Goal: Task Accomplishment & Management: Manage account settings

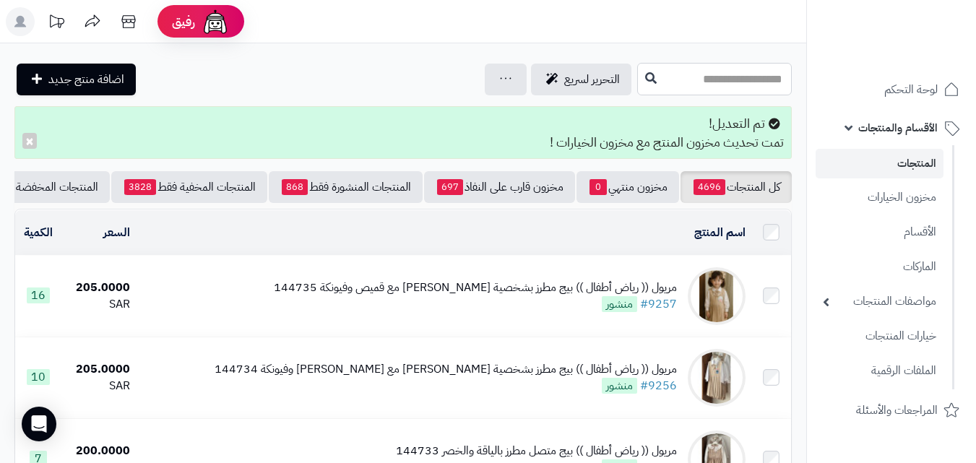
click at [714, 86] on input "text" at bounding box center [714, 79] width 155 height 33
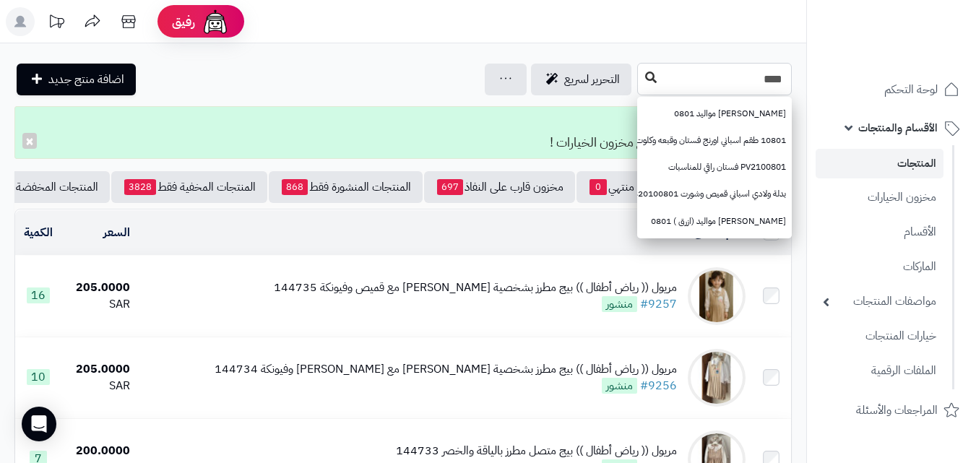
type input "****"
click at [645, 79] on icon at bounding box center [651, 78] width 12 height 12
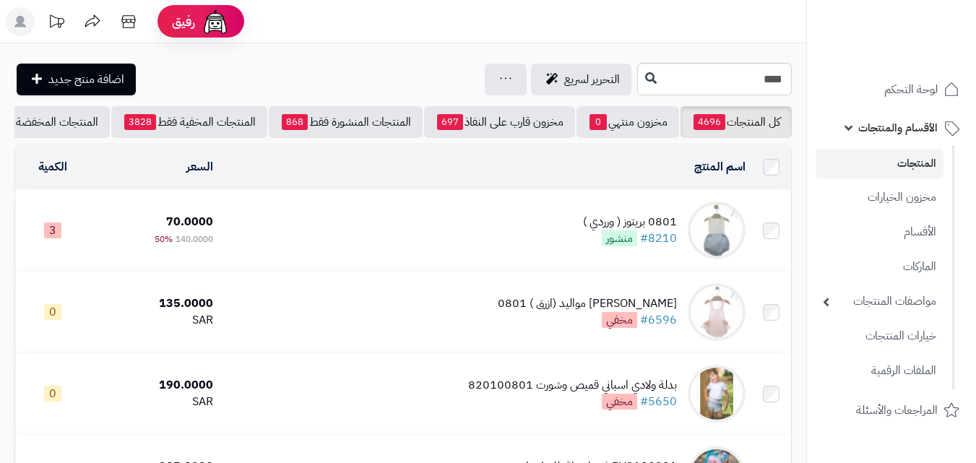
click at [472, 235] on td "0801 بريتوز ( ورردي ) #8210 منشور" at bounding box center [485, 230] width 533 height 81
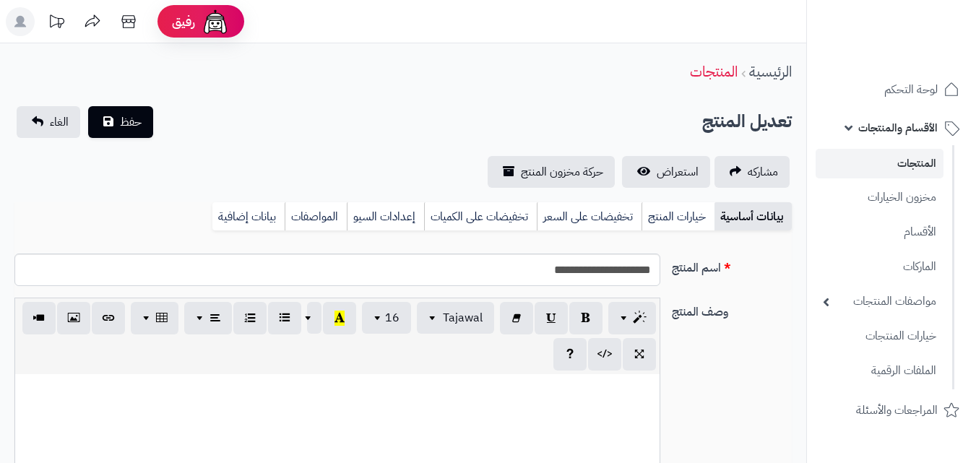
click at [669, 215] on link "خيارات المنتج" at bounding box center [678, 216] width 73 height 29
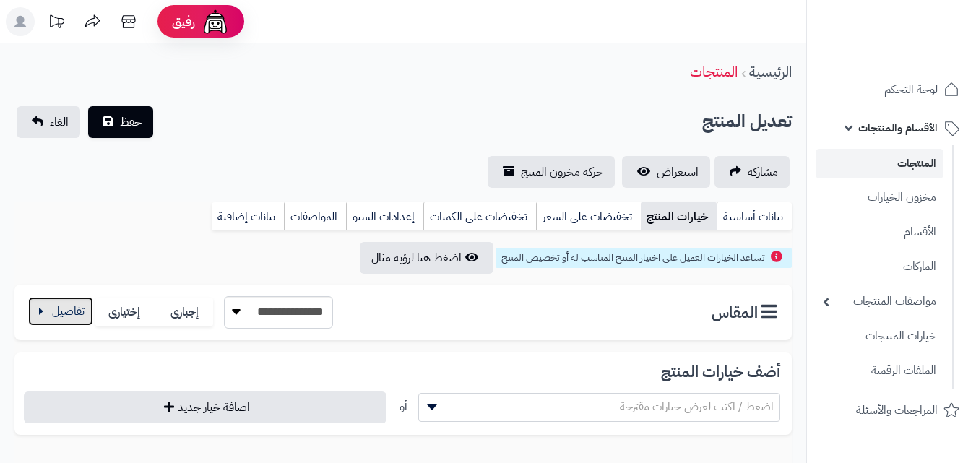
click at [30, 311] on button "button" at bounding box center [60, 311] width 65 height 29
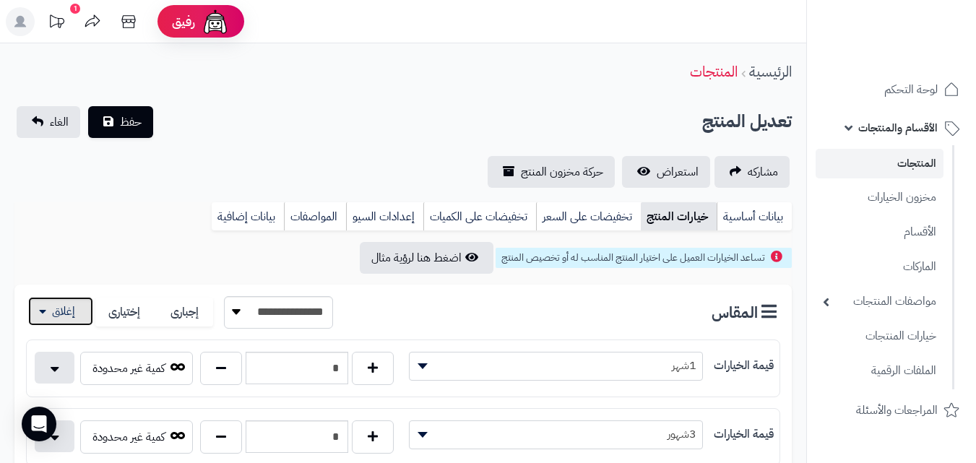
click at [74, 321] on button "button" at bounding box center [60, 311] width 65 height 29
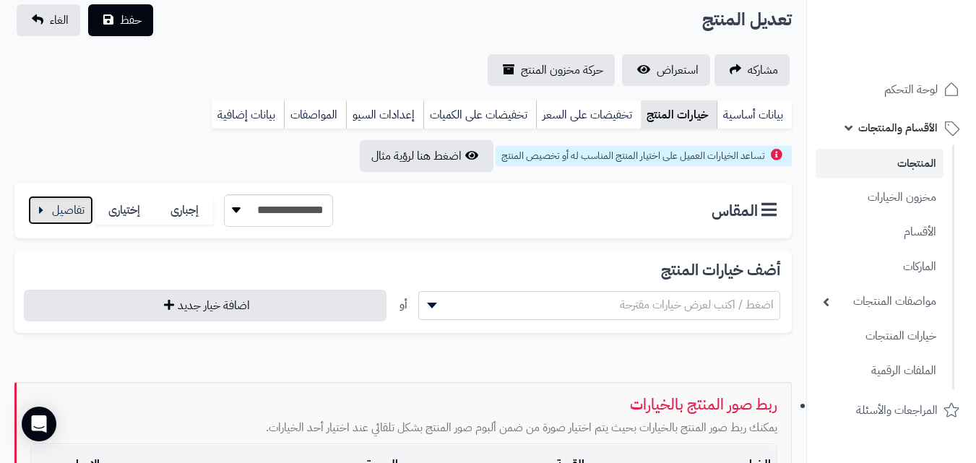
scroll to position [107, 0]
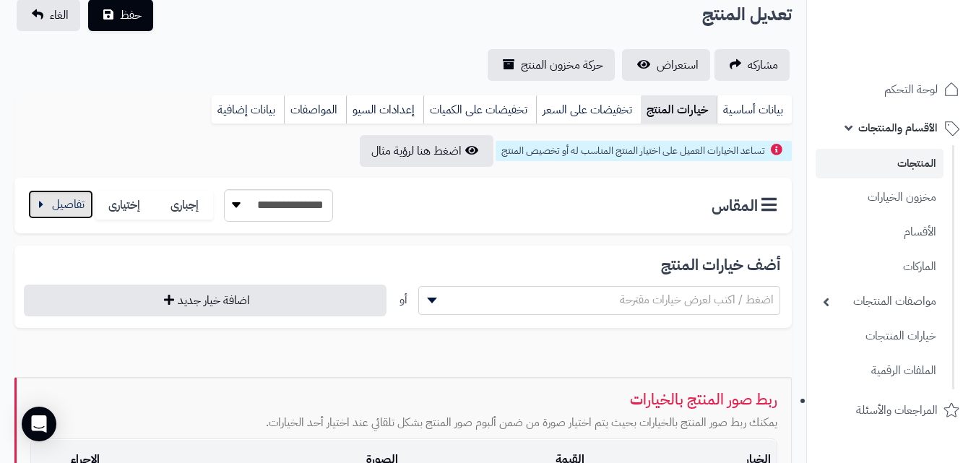
click at [78, 209] on button "button" at bounding box center [60, 204] width 65 height 29
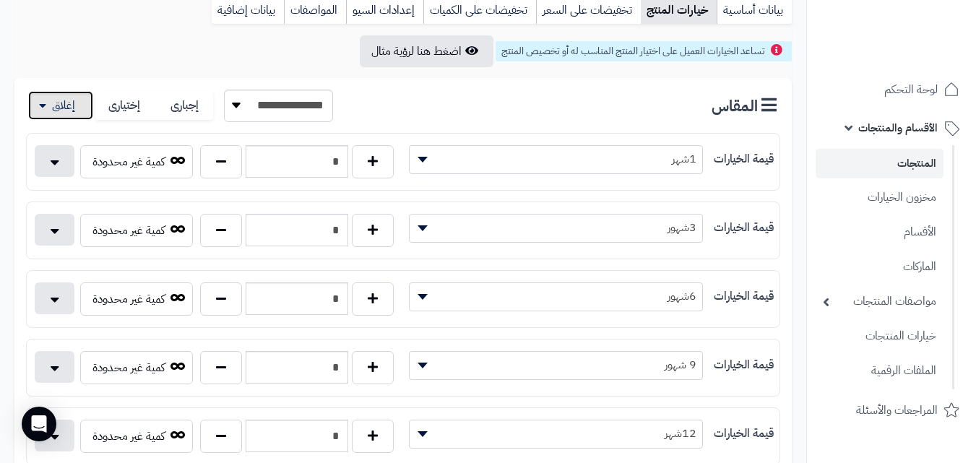
scroll to position [0, 0]
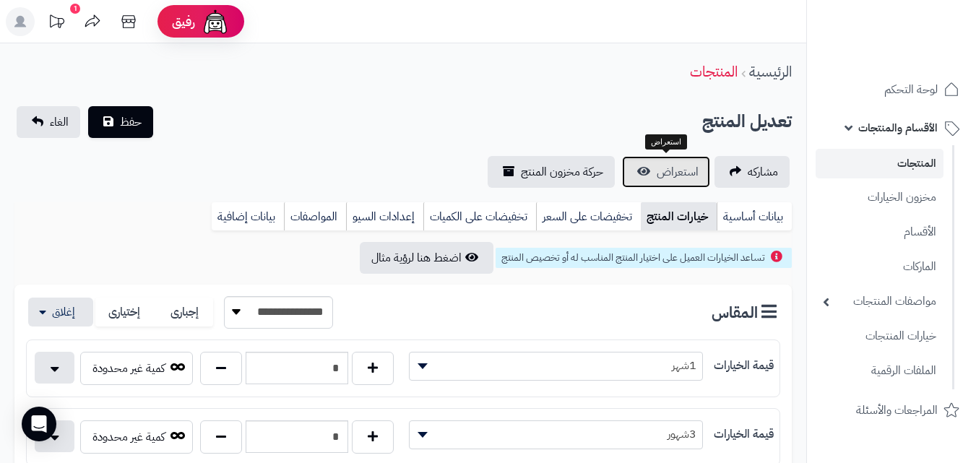
click at [703, 168] on link "استعراض" at bounding box center [666, 172] width 88 height 32
click at [56, 314] on button "button" at bounding box center [60, 311] width 65 height 29
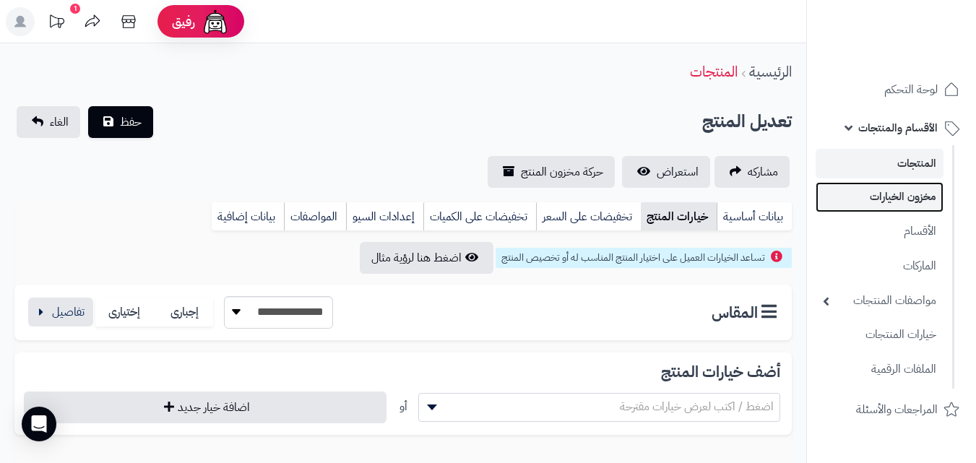
click at [908, 190] on link "مخزون الخيارات" at bounding box center [880, 197] width 128 height 30
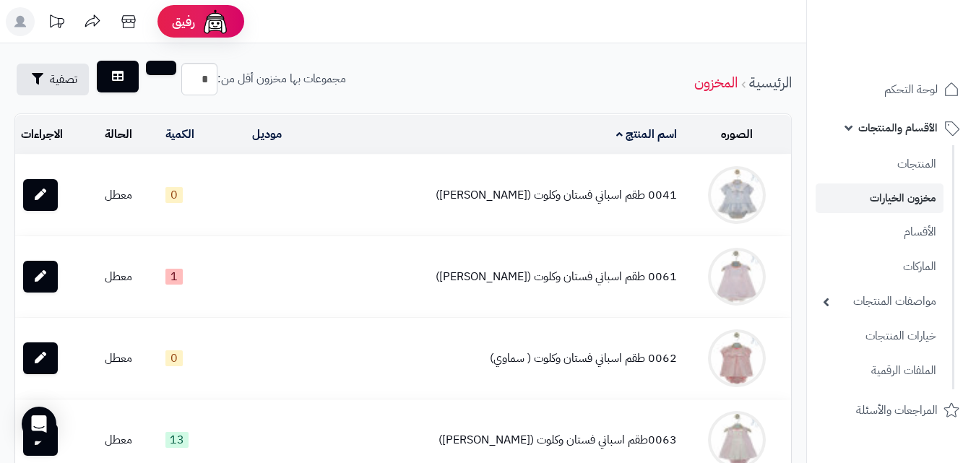
click at [913, 186] on link "مخزون الخيارات" at bounding box center [880, 199] width 128 height 30
click at [922, 194] on link "مخزون الخيارات" at bounding box center [880, 199] width 128 height 30
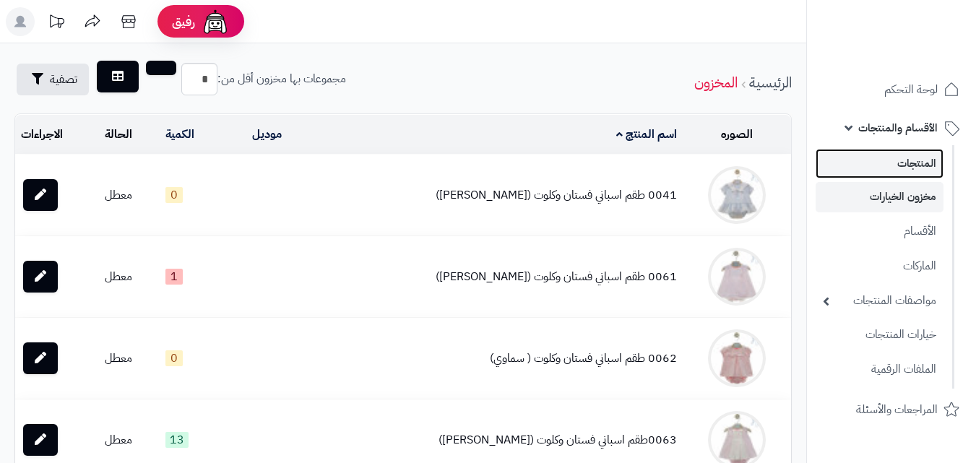
click at [928, 170] on link "المنتجات" at bounding box center [880, 164] width 128 height 30
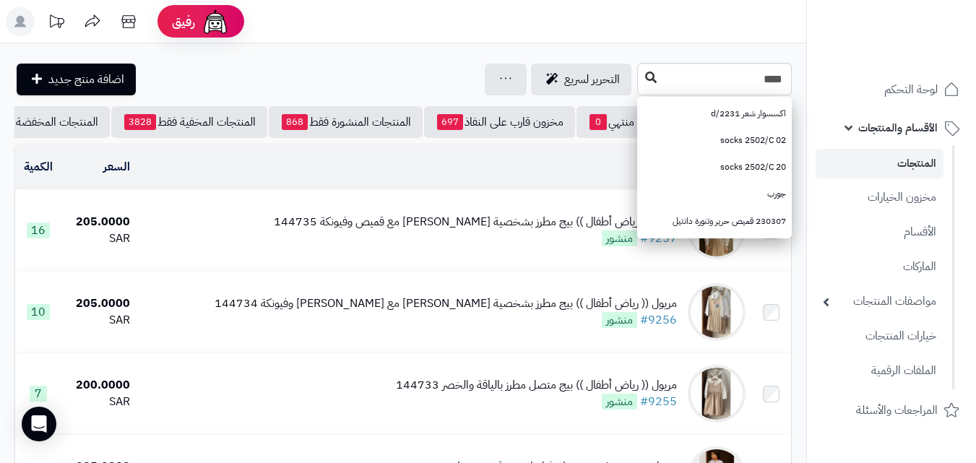
type input "****"
click at [640, 70] on button at bounding box center [651, 77] width 22 height 27
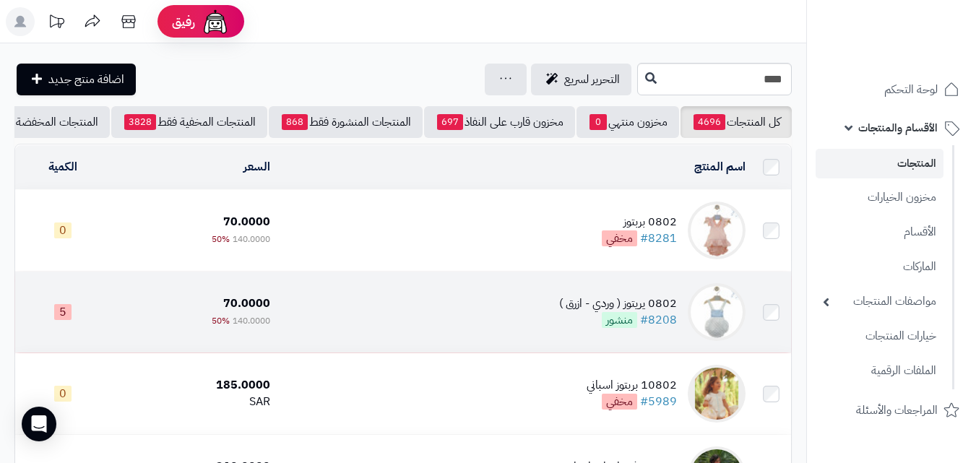
click at [503, 306] on td "0802 يريتوز ( وردي - ازرق ) #8208 منشور" at bounding box center [514, 312] width 476 height 81
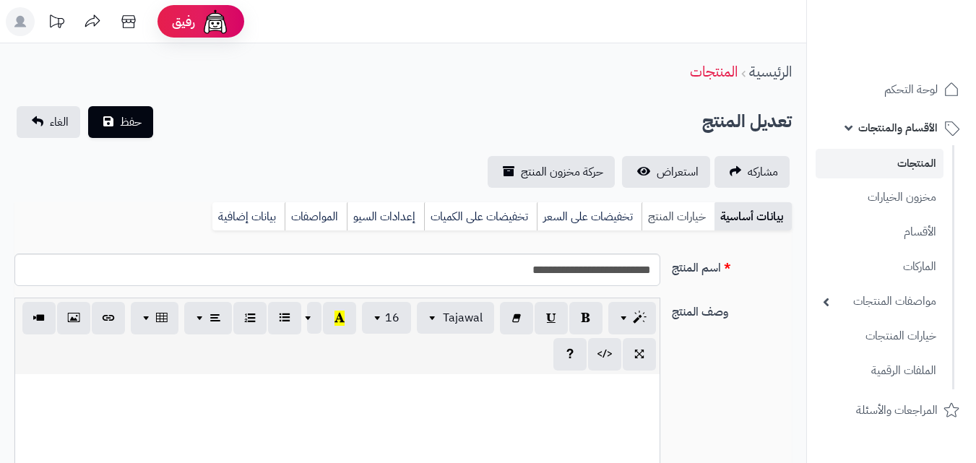
scroll to position [155, 0]
click at [693, 222] on link "خيارات المنتج" at bounding box center [678, 216] width 73 height 29
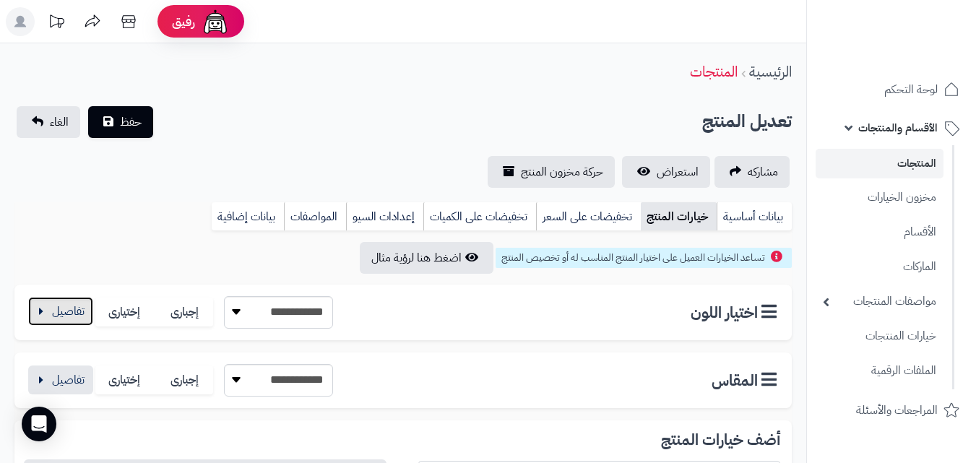
click at [57, 302] on button "button" at bounding box center [60, 311] width 65 height 29
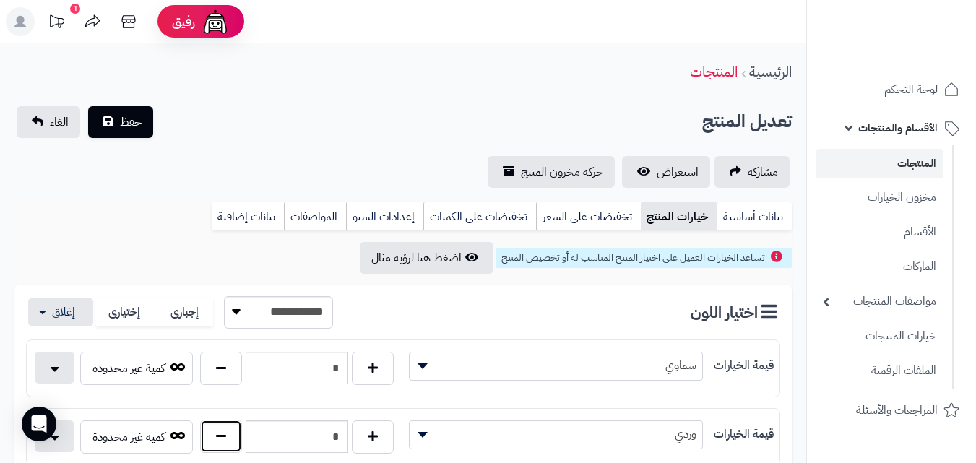
click at [231, 442] on button "button" at bounding box center [221, 436] width 42 height 33
type input "*"
click at [72, 298] on button "button" at bounding box center [60, 311] width 65 height 29
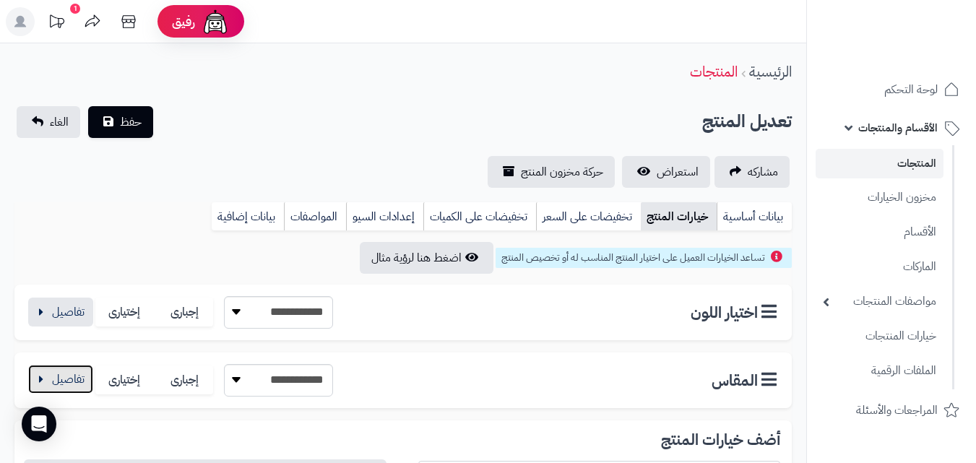
click at [66, 381] on button "button" at bounding box center [60, 379] width 65 height 29
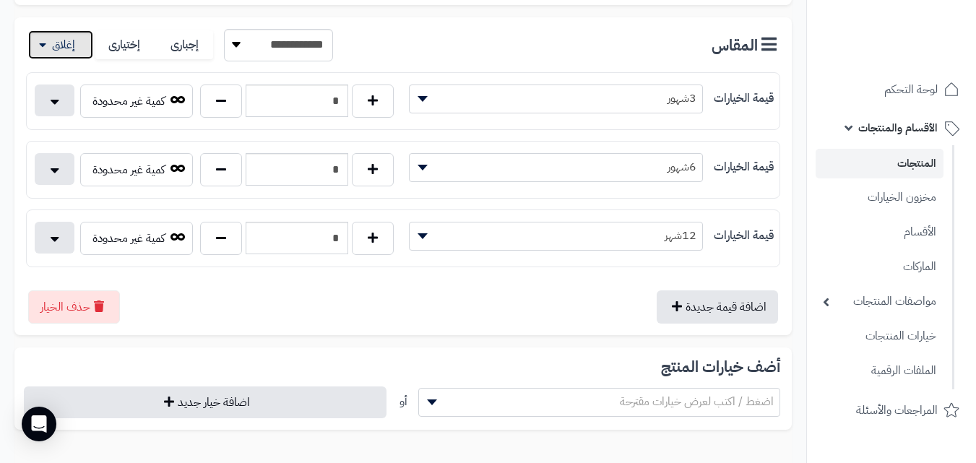
scroll to position [350, 0]
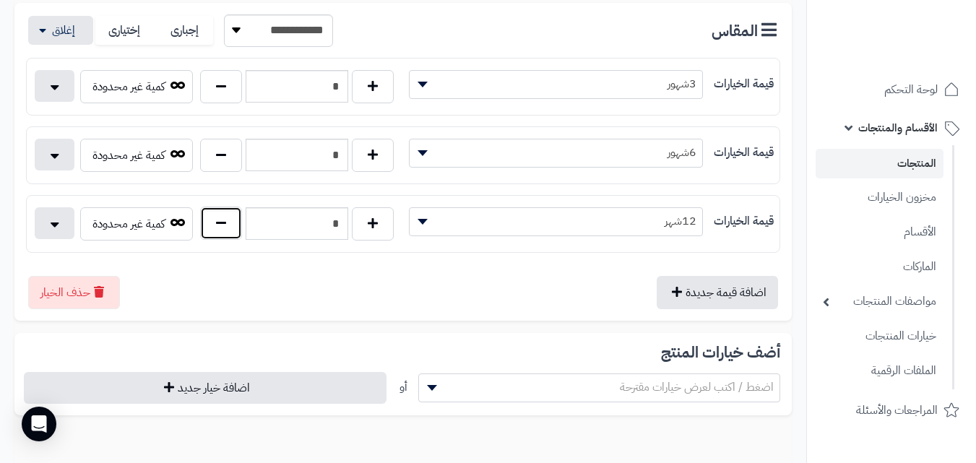
click at [208, 209] on button "button" at bounding box center [221, 223] width 42 height 33
type input "*"
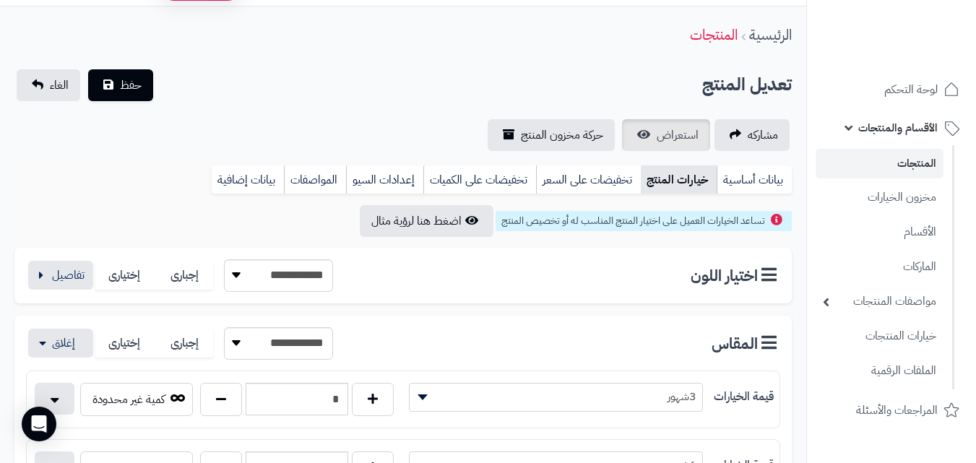
scroll to position [0, 0]
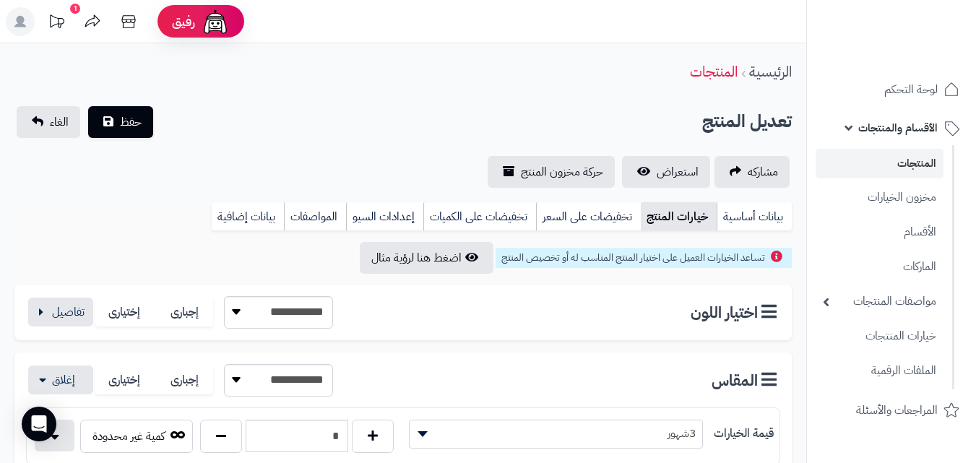
click at [115, 142] on div "**********" at bounding box center [403, 147] width 807 height 82
click at [135, 119] on span "حفظ" at bounding box center [131, 121] width 22 height 17
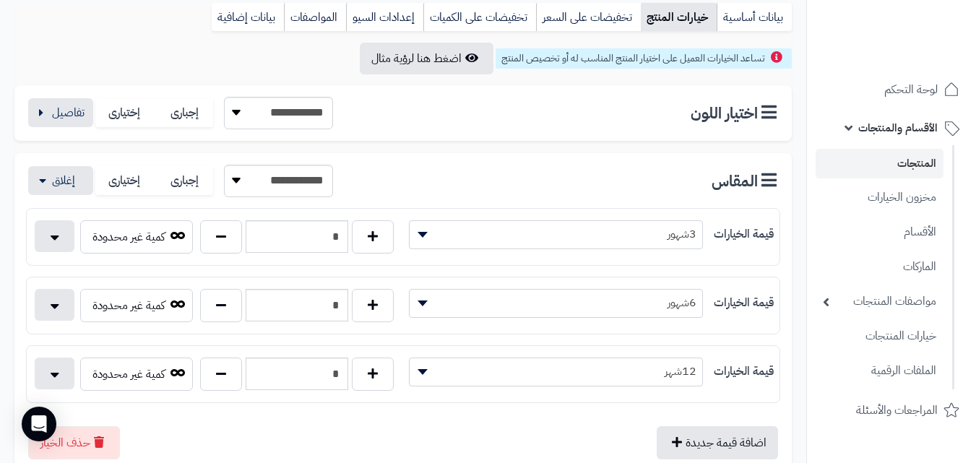
scroll to position [132, 0]
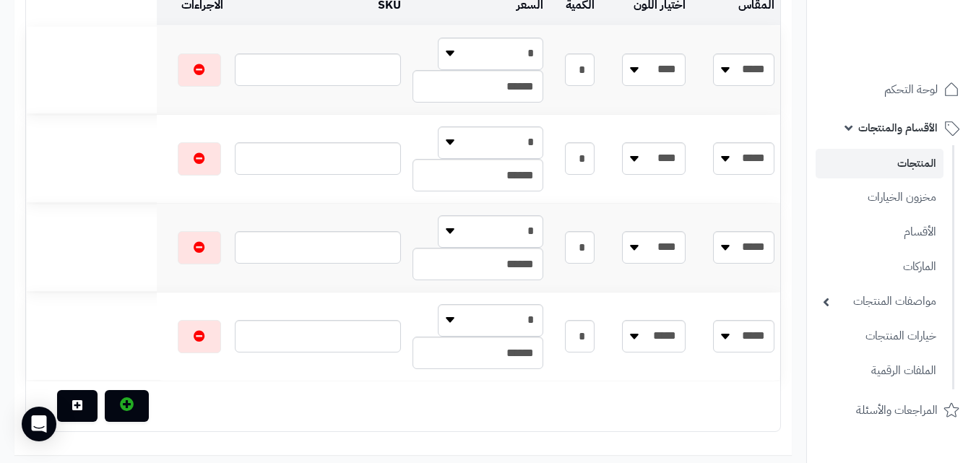
scroll to position [220, 0]
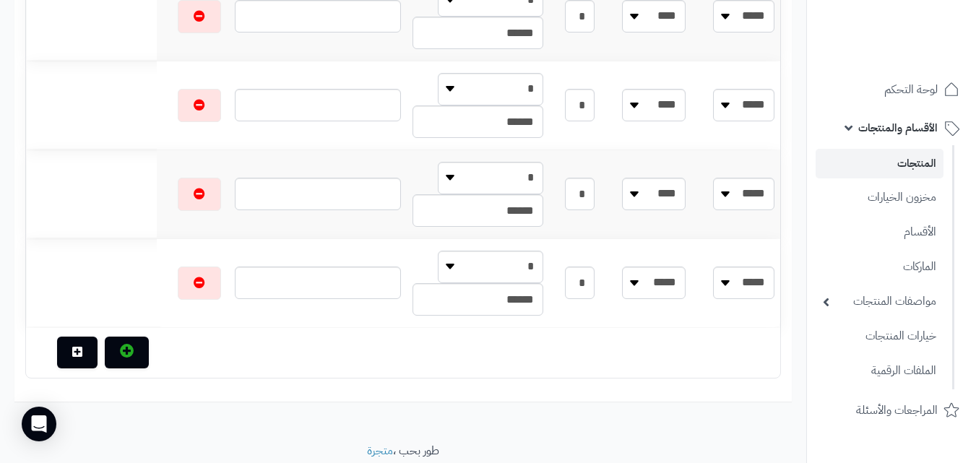
click at [976, 244] on html "رفيق ! الطلبات معالجة مكتمل إرجاع المنتجات العملاء المتواجدون الان 20390 عملاء …" at bounding box center [488, 11] width 976 height 463
drag, startPoint x: 596, startPoint y: 194, endPoint x: 710, endPoint y: 196, distance: 113.5
click at [710, 196] on tr "***** ***** ***** ***** **** * * * ******" at bounding box center [403, 194] width 755 height 88
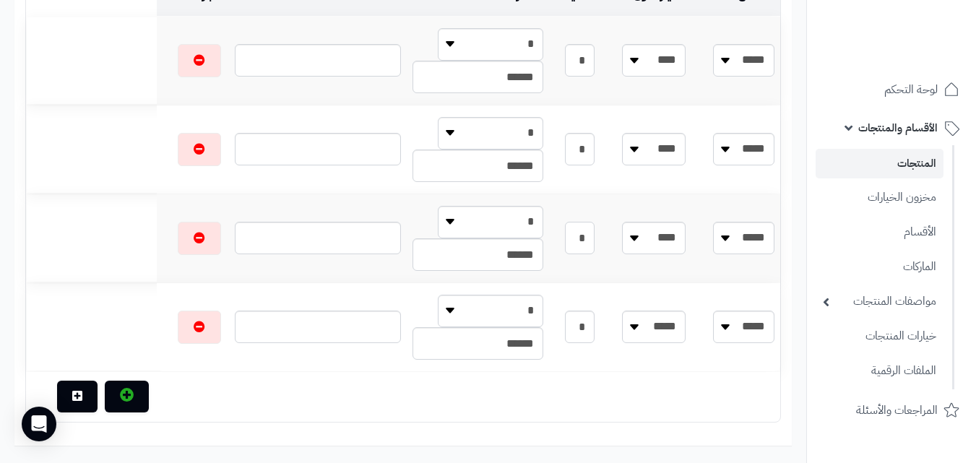
scroll to position [0, 0]
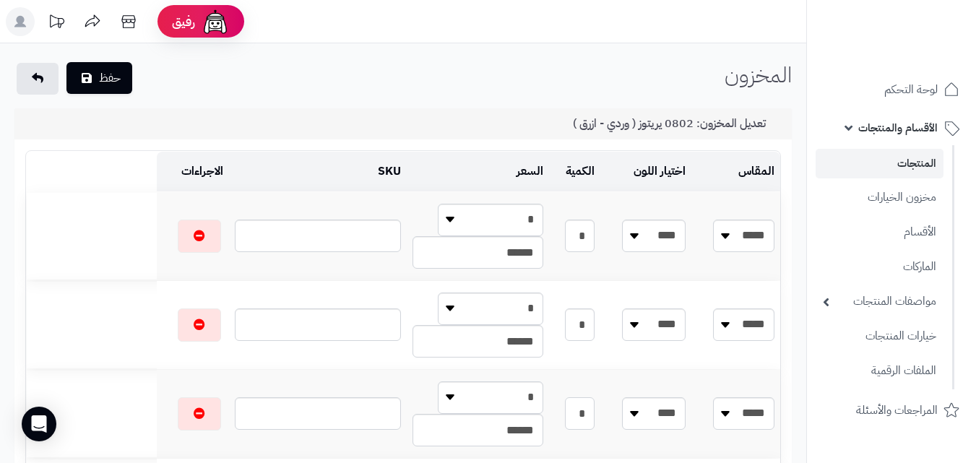
type input "*"
click at [104, 79] on button "حفظ" at bounding box center [99, 78] width 66 height 32
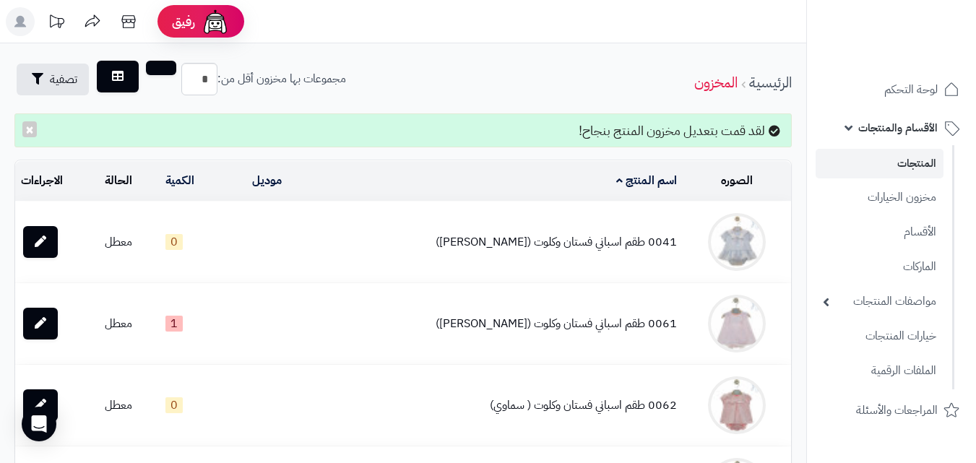
click at [908, 159] on link "المنتجات" at bounding box center [880, 164] width 128 height 30
